Goal: Find specific page/section: Find specific page/section

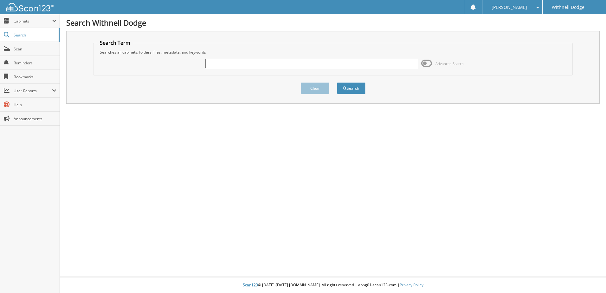
click at [229, 65] on input "text" at bounding box center [311, 64] width 213 height 10
type input "MINDEN"
click at [337, 82] on button "Search" at bounding box center [351, 88] width 29 height 12
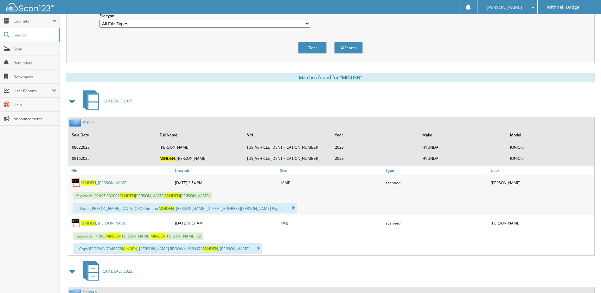
scroll to position [253, 0]
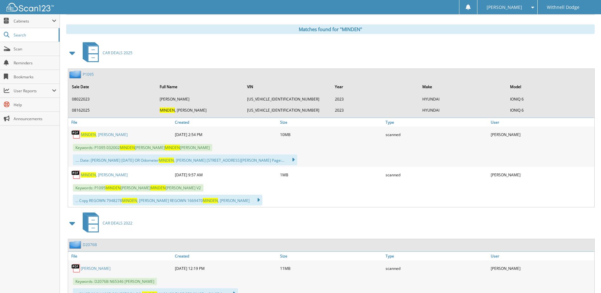
click at [103, 174] on link "MINDEN , [PERSON_NAME]" at bounding box center [104, 174] width 47 height 5
